Goal: Task Accomplishment & Management: Manage account settings

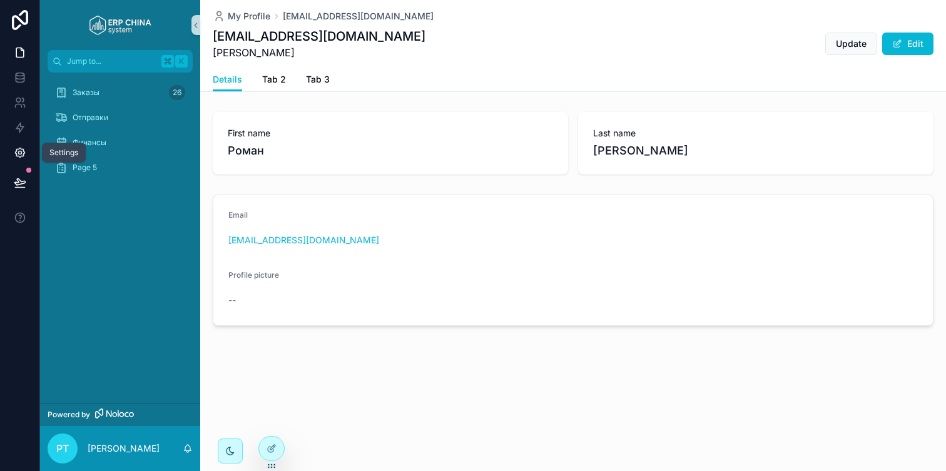
click at [14, 145] on link at bounding box center [19, 152] width 39 height 25
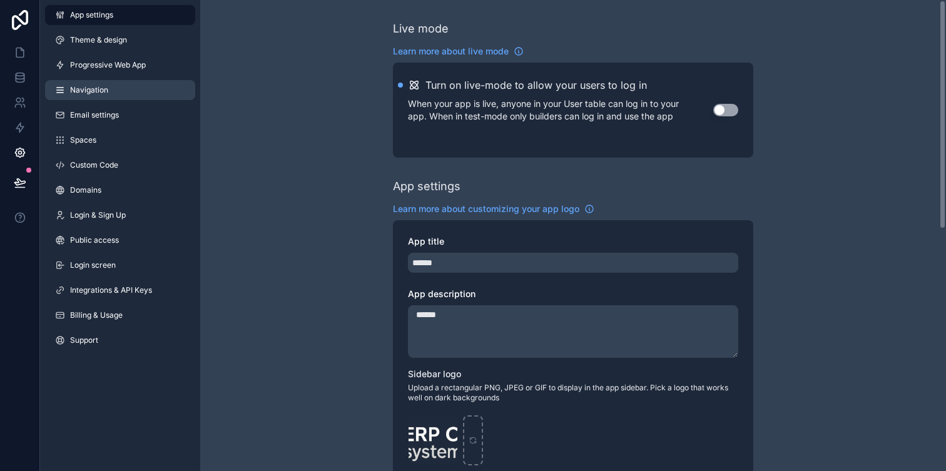
click at [86, 88] on span "Navigation" at bounding box center [89, 90] width 38 height 10
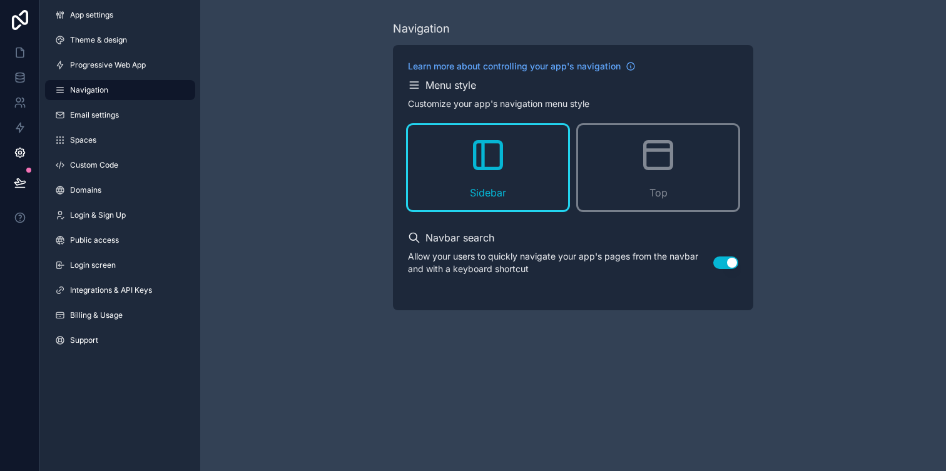
click at [419, 91] on icon "scrollable content" at bounding box center [414, 85] width 13 height 13
click at [413, 86] on icon "scrollable content" at bounding box center [414, 85] width 13 height 13
click at [123, 112] on link "Email settings" at bounding box center [120, 115] width 150 height 20
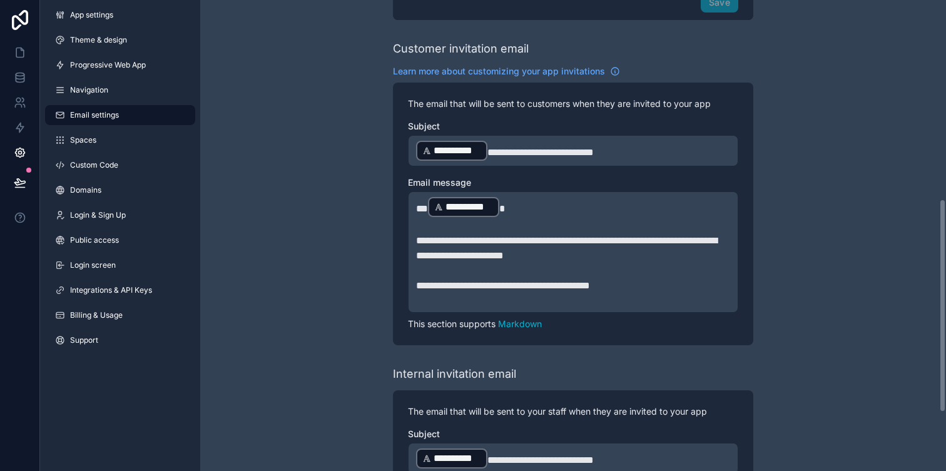
scroll to position [439, 0]
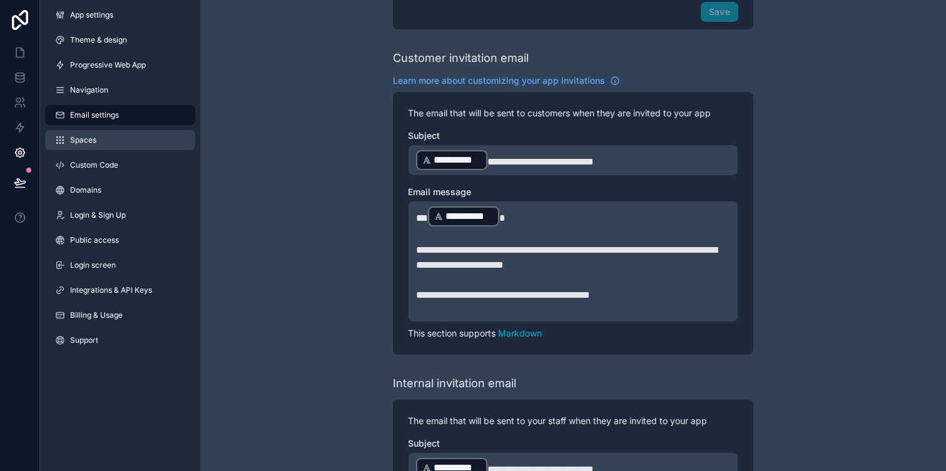
click at [121, 136] on link "Spaces" at bounding box center [120, 140] width 150 height 20
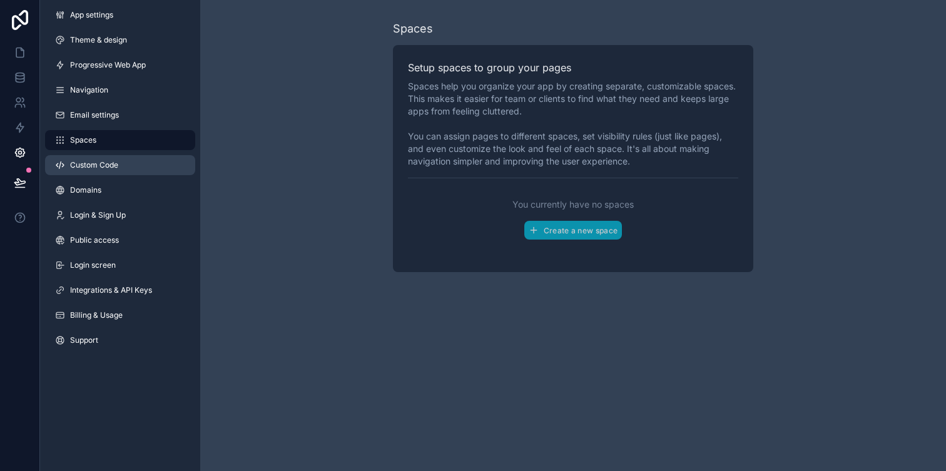
click at [127, 165] on link "Custom Code" at bounding box center [120, 165] width 150 height 20
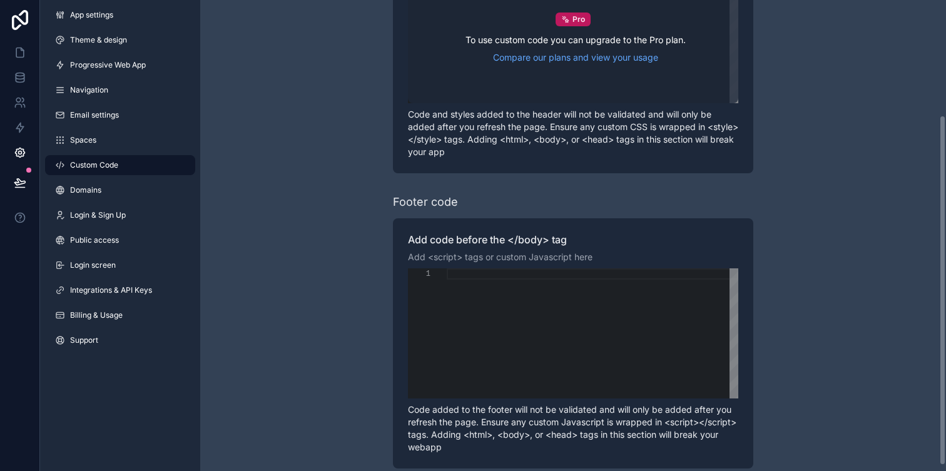
scroll to position [162, 0]
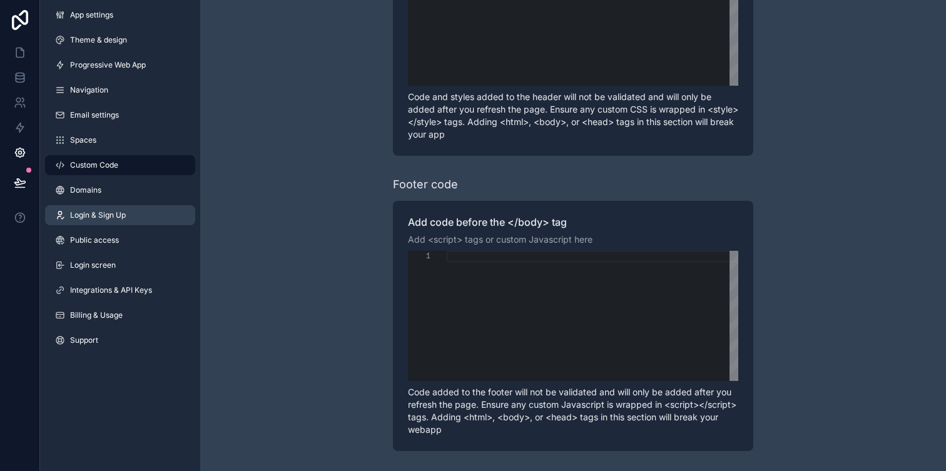
click at [118, 224] on link "Login & Sign Up" at bounding box center [120, 215] width 150 height 20
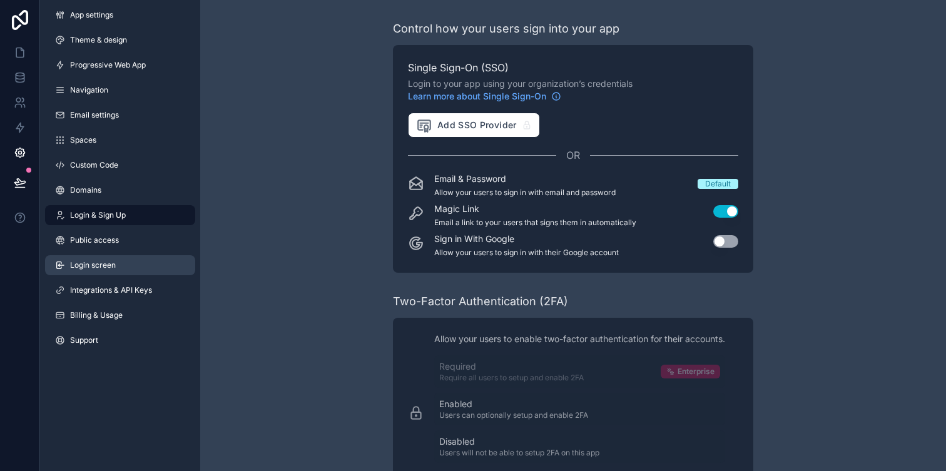
click at [118, 269] on link "Login screen" at bounding box center [120, 265] width 150 height 20
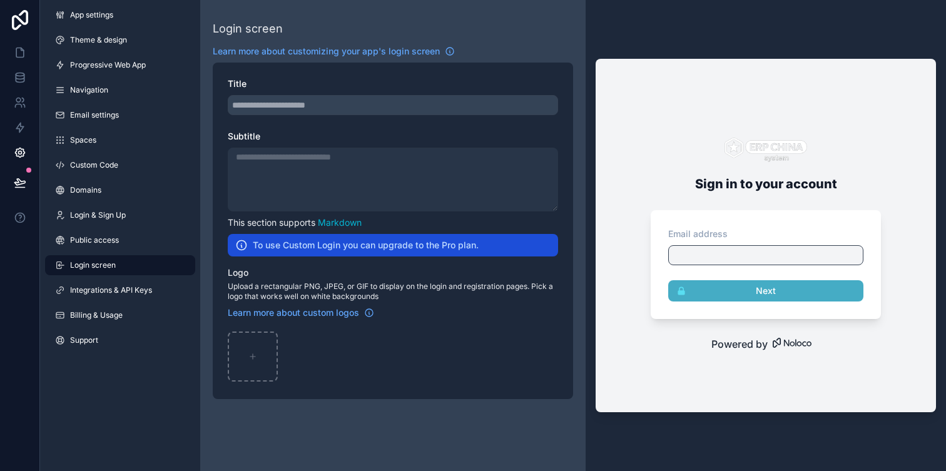
click at [323, 181] on div "scrollable content" at bounding box center [393, 180] width 330 height 64
